Goal: Check status: Check status

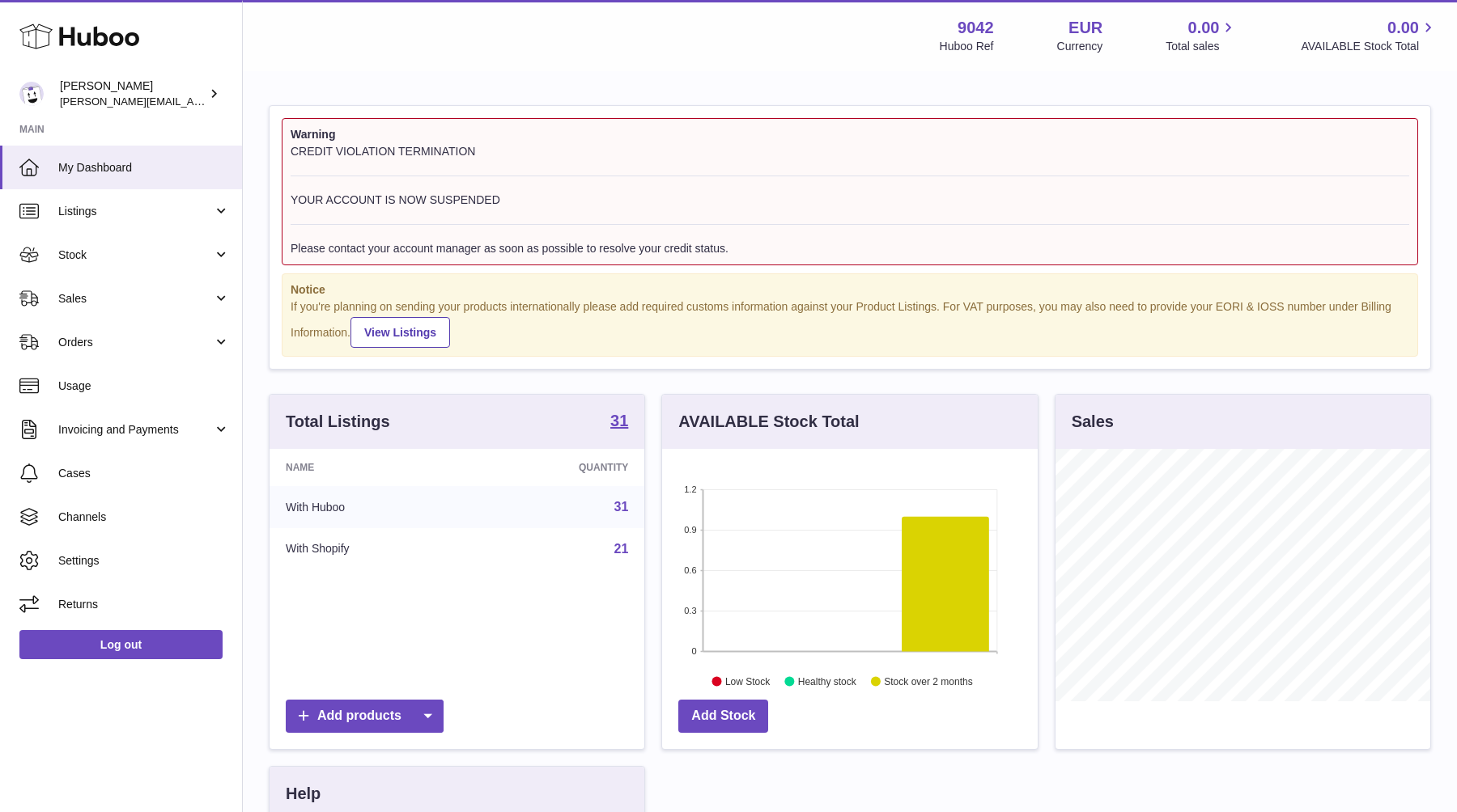
scroll to position [252, 375]
click at [52, 342] on link "Orders" at bounding box center [121, 342] width 242 height 43
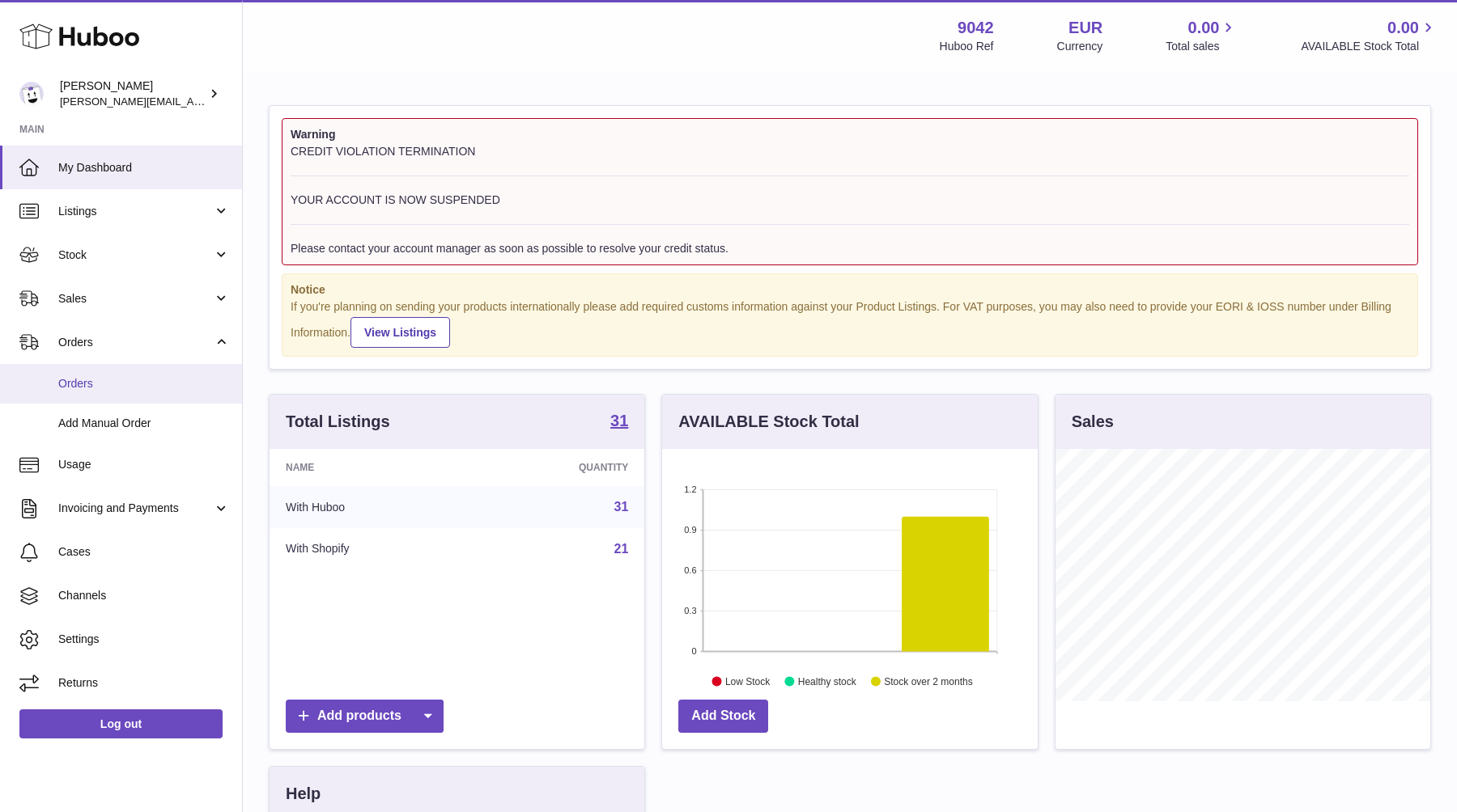
click at [64, 385] on span "Orders" at bounding box center [144, 384] width 171 height 16
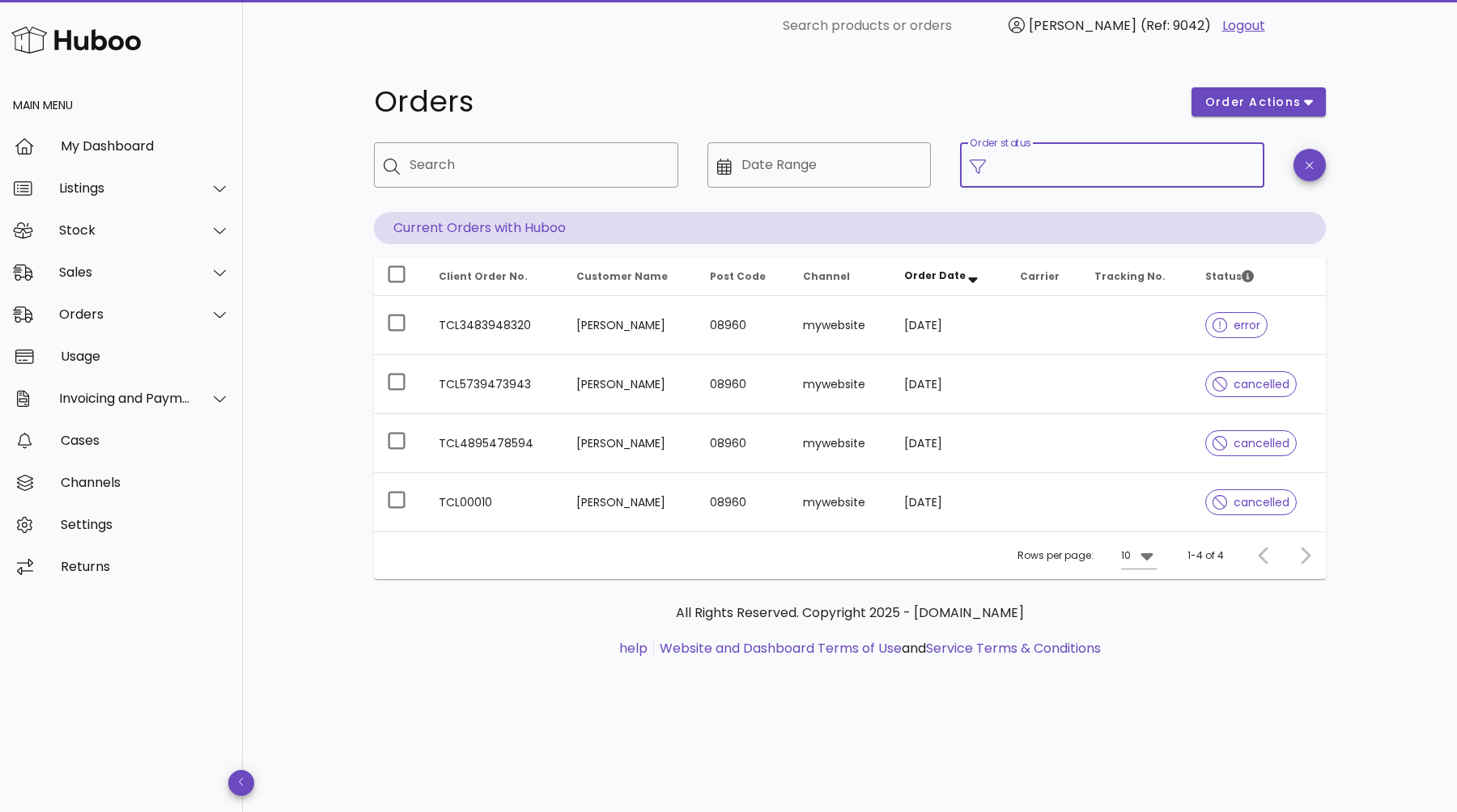
click at [1035, 162] on input "Order status" at bounding box center [1125, 165] width 259 height 26
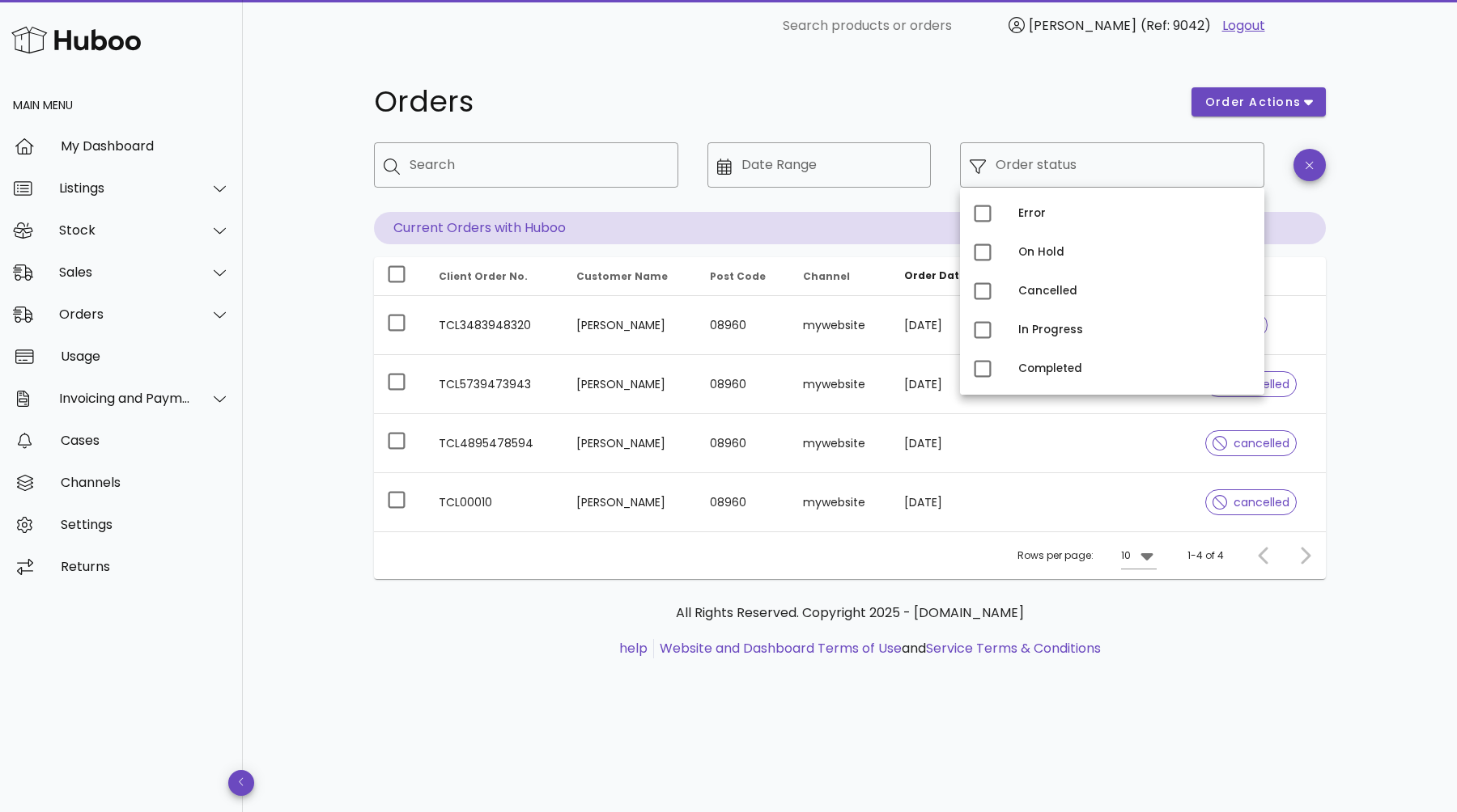
click at [317, 136] on div "Orders order actions ​ Search ​ Date Range ​ Order status Current Orders with H…" at bounding box center [850, 432] width 1214 height 761
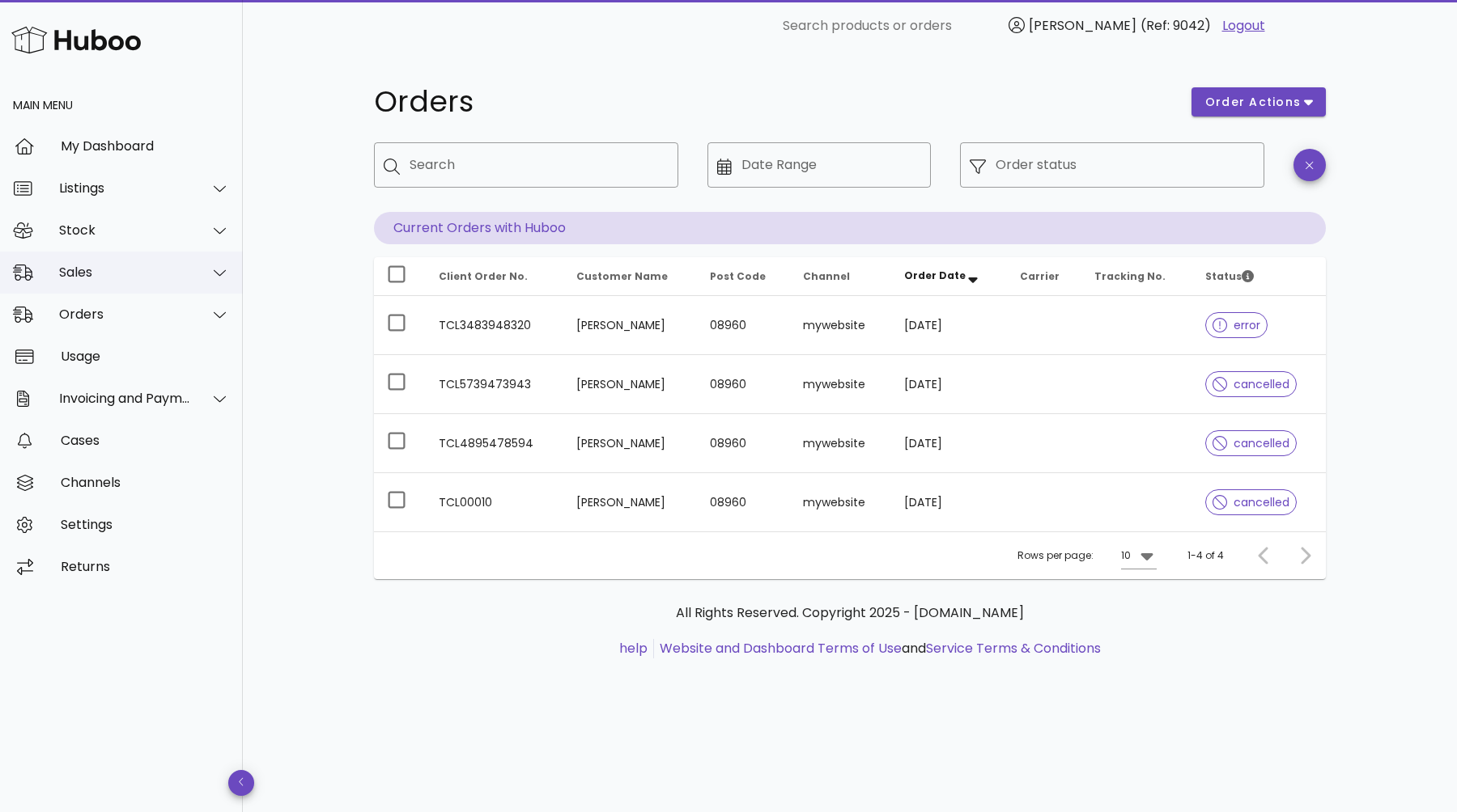
click at [217, 273] on icon at bounding box center [220, 272] width 12 height 15
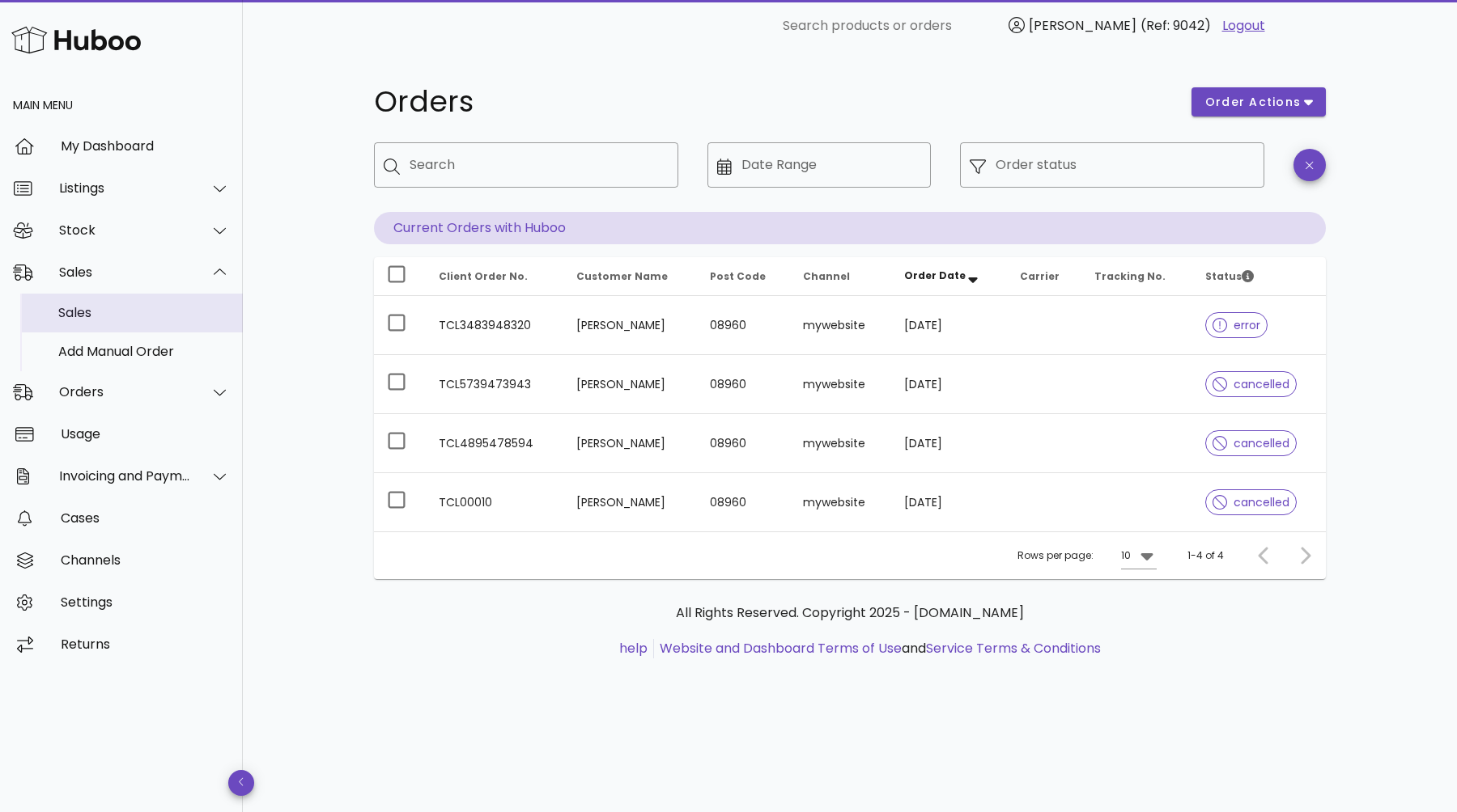
click at [118, 329] on div "Sales" at bounding box center [144, 313] width 171 height 35
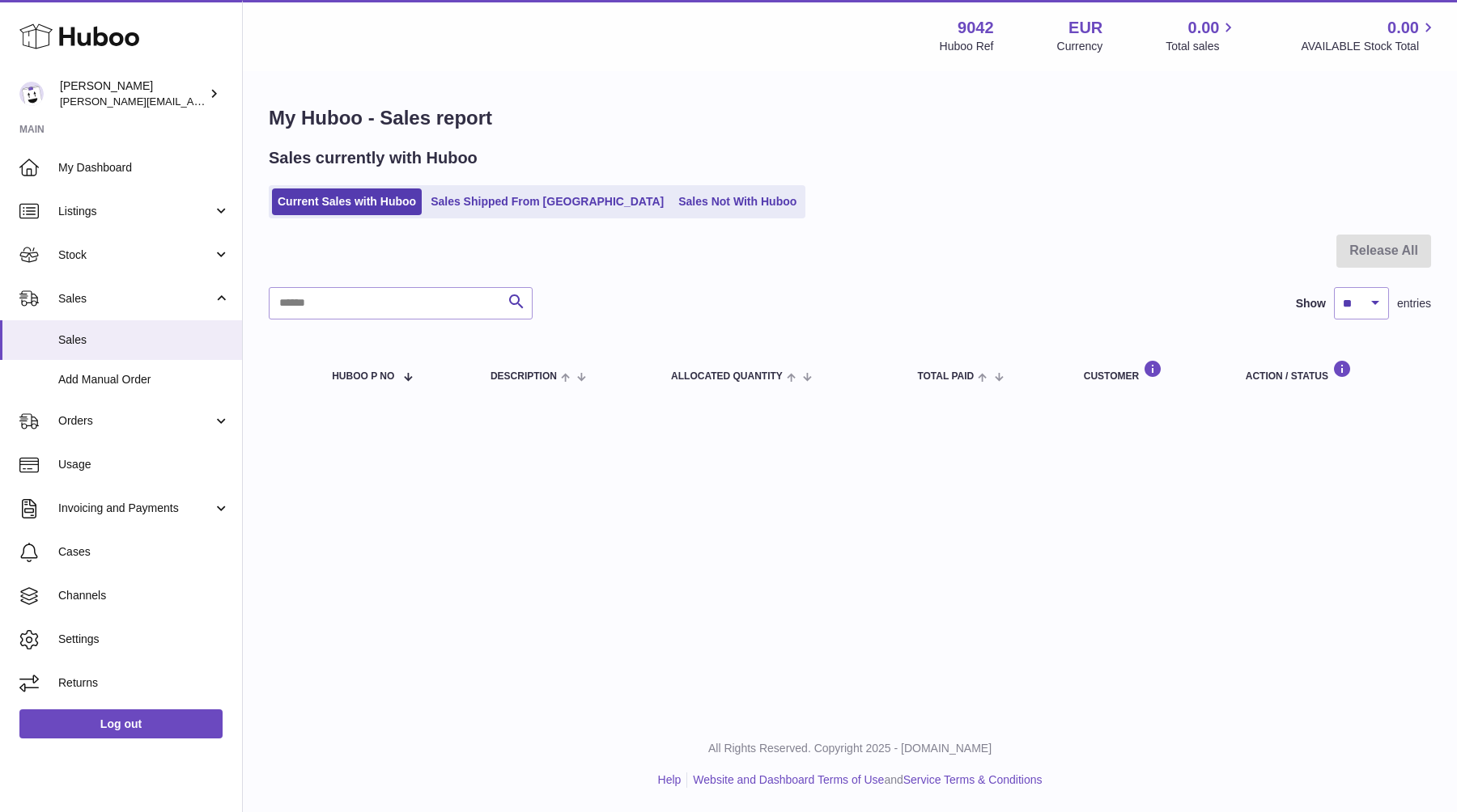
click at [1078, 180] on div "Sales currently with Huboo Current Sales with Huboo Sales Shipped From [GEOGRAP…" at bounding box center [850, 183] width 1162 height 71
click at [483, 212] on link "Sales Shipped From [GEOGRAPHIC_DATA]" at bounding box center [547, 202] width 244 height 27
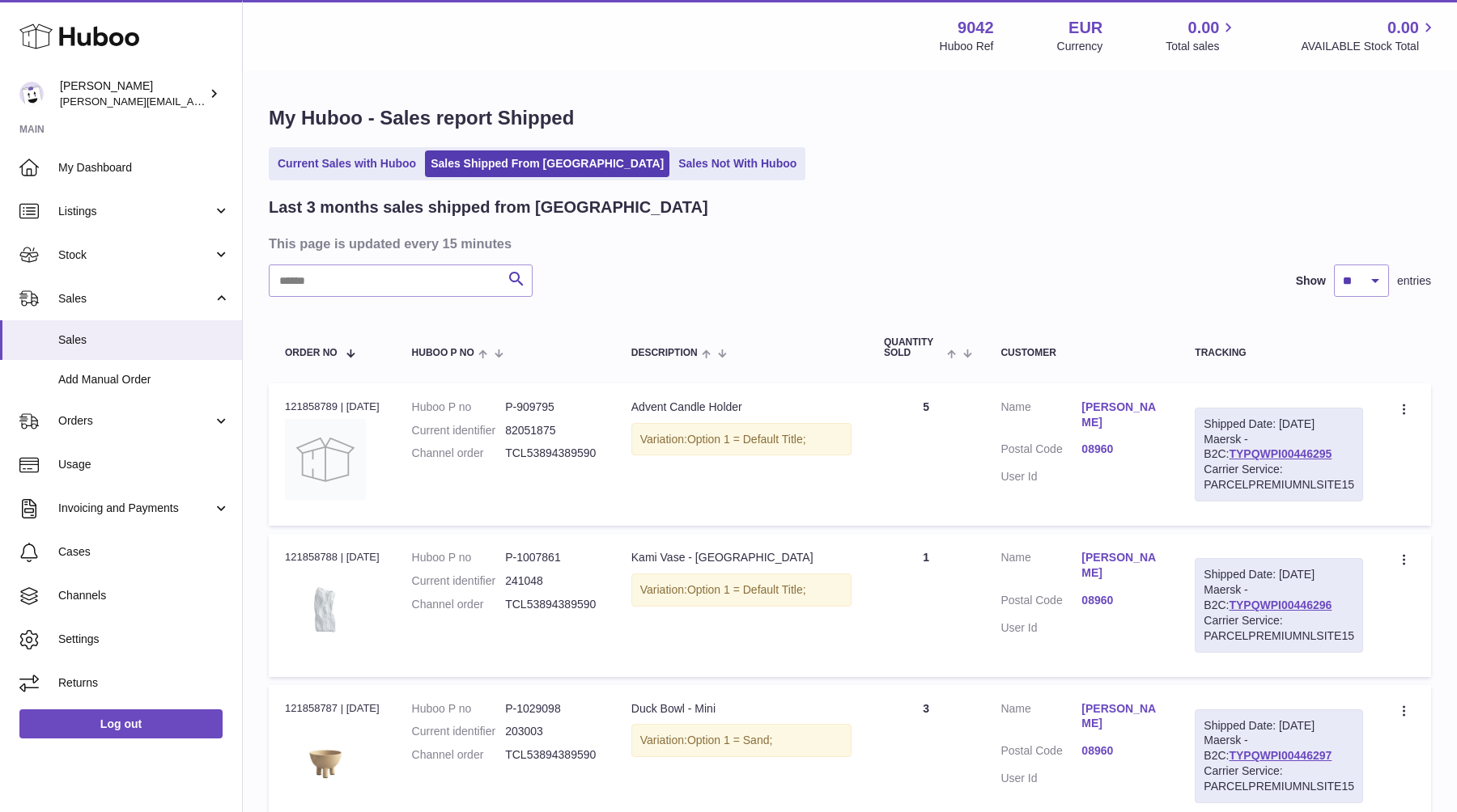
click at [830, 304] on div "Last 3 months sales shipped from Huboo This page is updated every 15 minutes Se…" at bounding box center [850, 591] width 1162 height 789
click at [884, 256] on div "Last 3 months sales shipped from Huboo This page is updated every 15 minutes Se…" at bounding box center [850, 591] width 1162 height 789
click at [1362, 279] on select "** ** **" at bounding box center [1360, 280] width 55 height 32
select select "**"
click at [1333, 264] on select "** ** **" at bounding box center [1360, 280] width 55 height 32
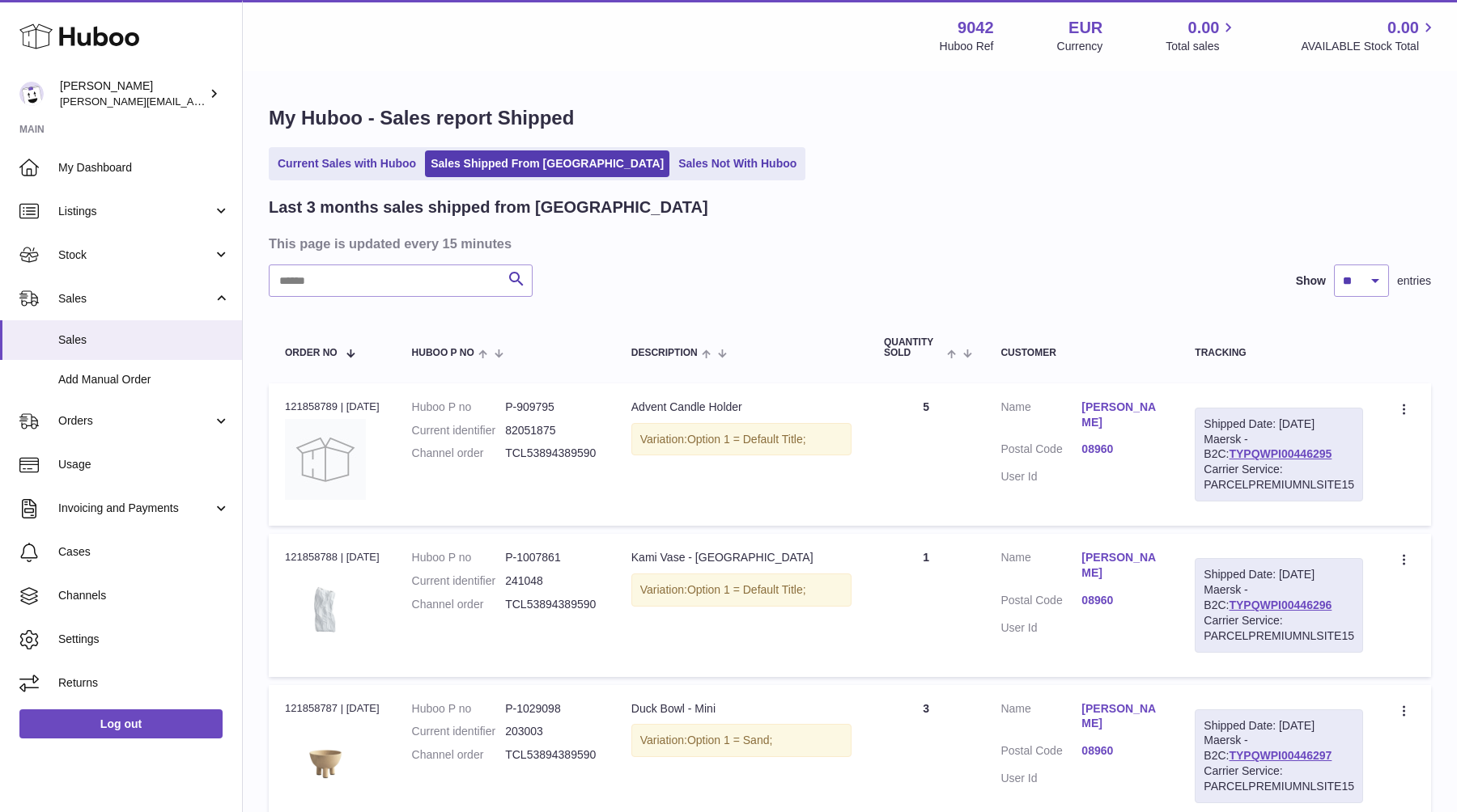
click at [774, 129] on h1 "My Huboo - Sales report Shipped" at bounding box center [850, 118] width 1162 height 26
click at [927, 106] on h1 "My Huboo - Sales report Shipped" at bounding box center [850, 118] width 1162 height 26
